Goal: Task Accomplishment & Management: Use online tool/utility

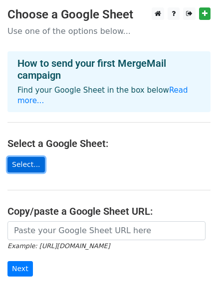
click at [32, 157] on link "Select..." at bounding box center [25, 164] width 37 height 15
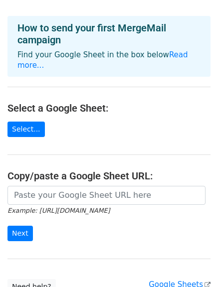
scroll to position [66, 0]
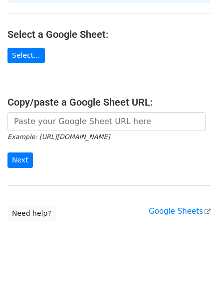
scroll to position [166, 0]
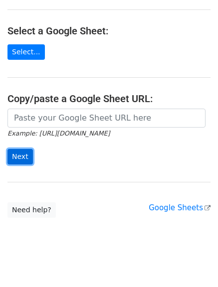
click at [22, 149] on input "Next" at bounding box center [19, 156] width 25 height 15
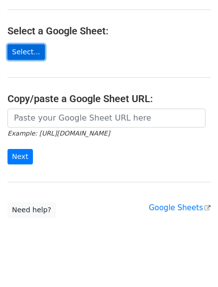
click at [35, 44] on link "Select..." at bounding box center [25, 51] width 37 height 15
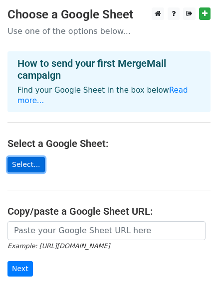
click at [32, 157] on link "Select..." at bounding box center [25, 164] width 37 height 15
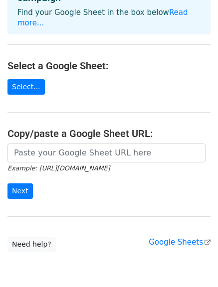
scroll to position [100, 0]
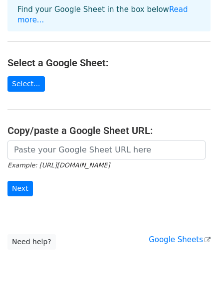
scroll to position [166, 0]
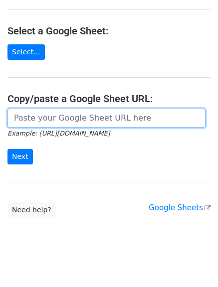
click at [56, 109] on input "url" at bounding box center [106, 118] width 198 height 19
paste input "https://docs.google.com/spreadsheets/d/1gSEpmmXeAXFFv391XU4nPQ_g_5xuChIfHHGcxGi…"
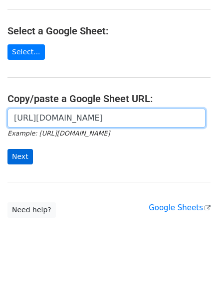
type input "https://docs.google.com/spreadsheets/d/1gSEpmmXeAXFFv391XU4nPQ_g_5xuChIfHHGcxGi…"
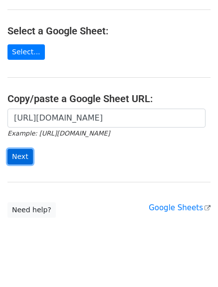
scroll to position [0, 0]
click at [23, 149] on input "Next" at bounding box center [19, 156] width 25 height 15
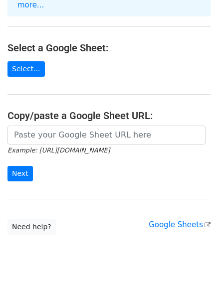
scroll to position [166, 0]
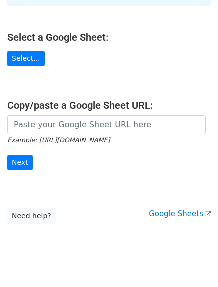
scroll to position [112, 0]
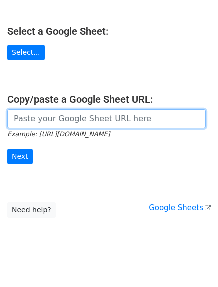
click at [64, 109] on input "url" at bounding box center [106, 118] width 198 height 19
paste input "https://docs.google.com/spreadsheets/d/1gSEpmmXeAXFFv391XU4nPQ_g_5xuChIfHHGcxGi…"
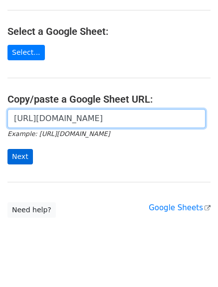
type input "https://docs.google.com/spreadsheets/d/1gSEpmmXeAXFFv391XU4nPQ_g_5xuChIfHHGcxGi…"
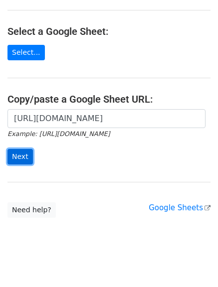
scroll to position [0, 0]
click at [19, 149] on input "Next" at bounding box center [19, 156] width 25 height 15
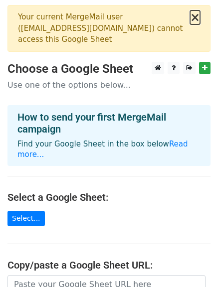
click at [196, 20] on button "×" at bounding box center [195, 17] width 10 height 12
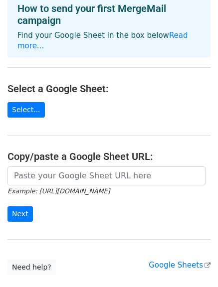
scroll to position [112, 0]
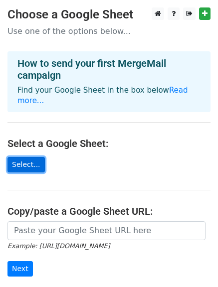
click at [20, 157] on link "Select..." at bounding box center [25, 164] width 37 height 15
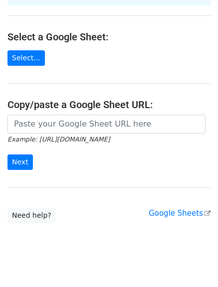
scroll to position [112, 0]
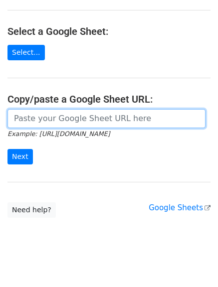
click at [34, 109] on input "url" at bounding box center [106, 118] width 198 height 19
paste input "[URL][DOMAIN_NAME]"
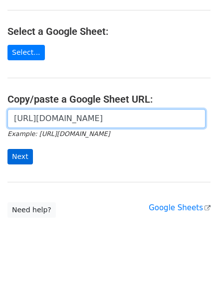
type input "[URL][DOMAIN_NAME]"
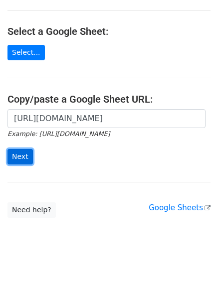
click at [23, 149] on input "Next" at bounding box center [19, 156] width 25 height 15
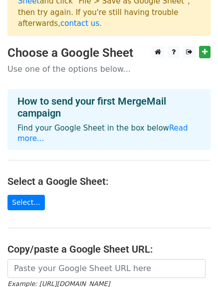
scroll to position [28, 0]
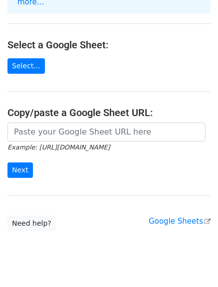
scroll to position [100, 0]
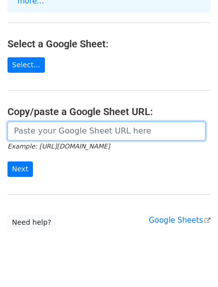
click at [57, 123] on input "url" at bounding box center [106, 131] width 198 height 19
paste input "https://docs.google.com/spreadsheets/d/1FBkqoThJrPrTkrXytAdjyWFSpWVbkkto/edit?g…"
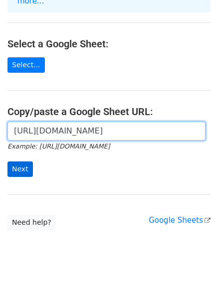
type input "https://docs.google.com/spreadsheets/d/1FBkqoThJrPrTkrXytAdjyWFSpWVbkkto/edit?g…"
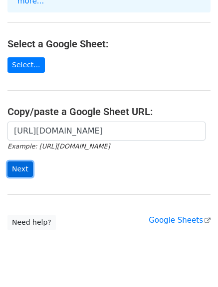
scroll to position [0, 0]
click at [21, 161] on input "Next" at bounding box center [19, 168] width 25 height 15
